Goal: Information Seeking & Learning: Learn about a topic

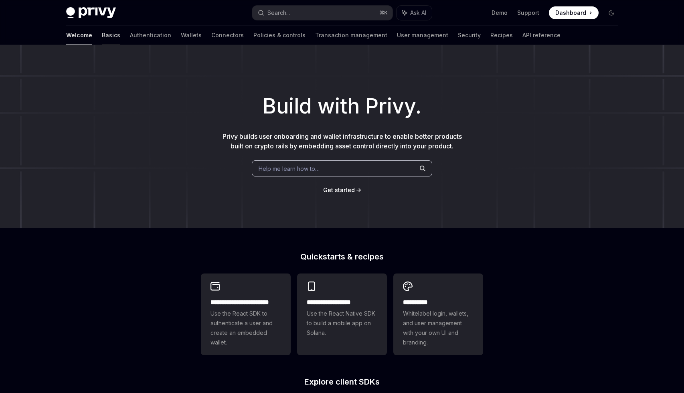
click at [102, 37] on link "Basics" at bounding box center [111, 35] width 18 height 19
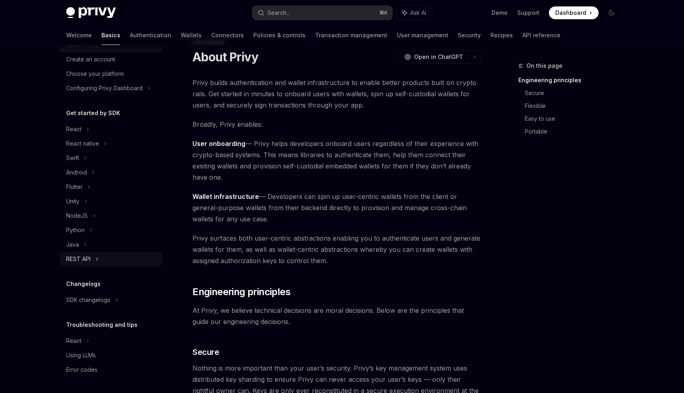
scroll to position [36, 0]
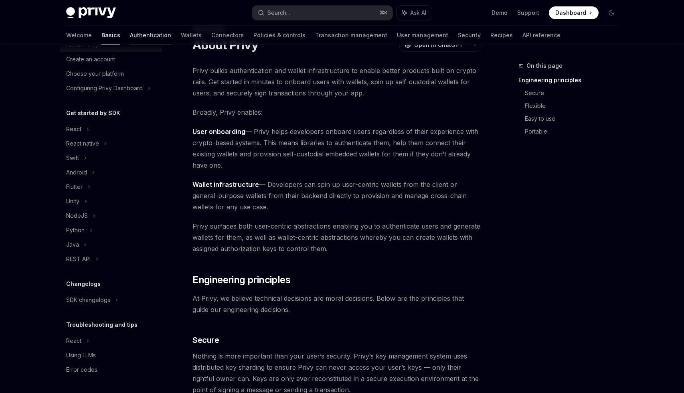
click at [130, 33] on link "Authentication" at bounding box center [150, 35] width 41 height 19
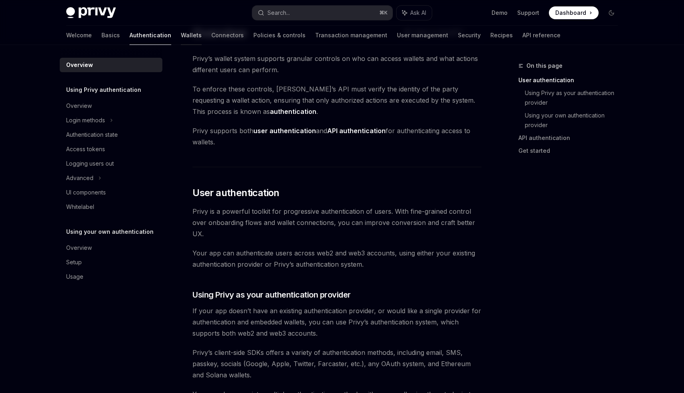
click at [181, 36] on link "Wallets" at bounding box center [191, 35] width 21 height 19
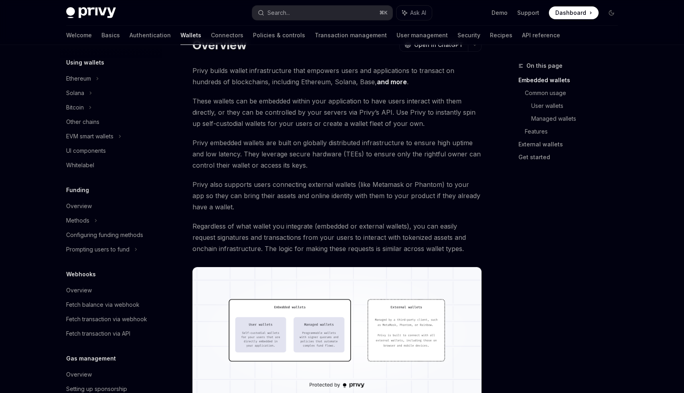
scroll to position [168, 0]
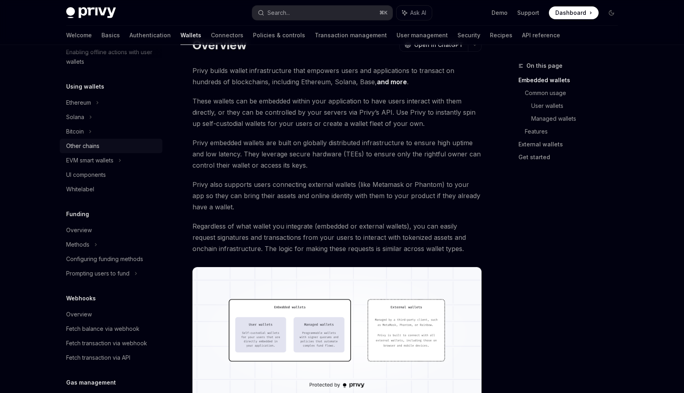
click at [97, 144] on div "Other chains" at bounding box center [82, 146] width 33 height 10
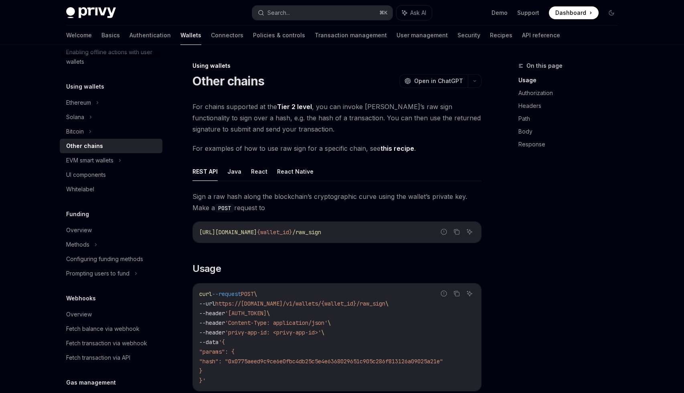
click at [294, 104] on link "Tier 2 level" at bounding box center [294, 107] width 35 height 8
type textarea "*"
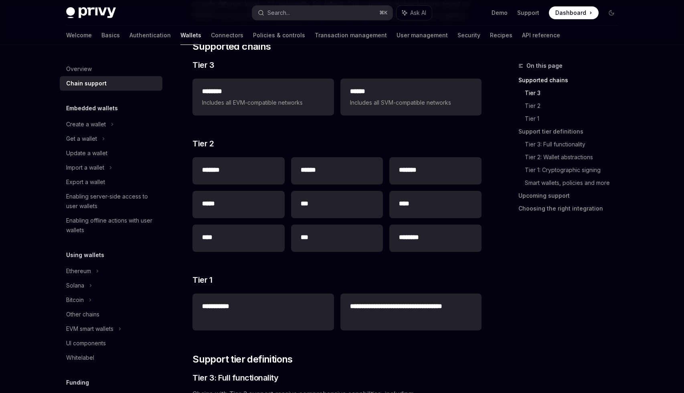
scroll to position [112, 0]
